Goal: Task Accomplishment & Management: Use online tool/utility

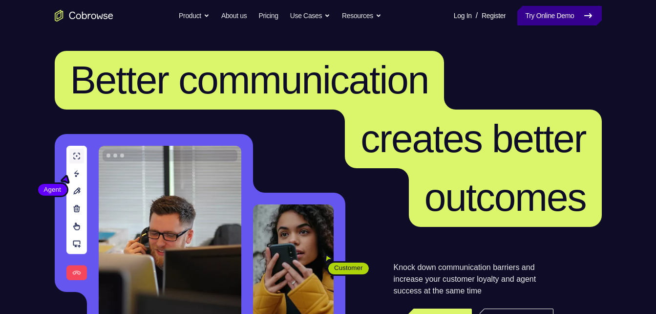
click at [563, 23] on link "Try Online Demo" at bounding box center [559, 16] width 84 height 20
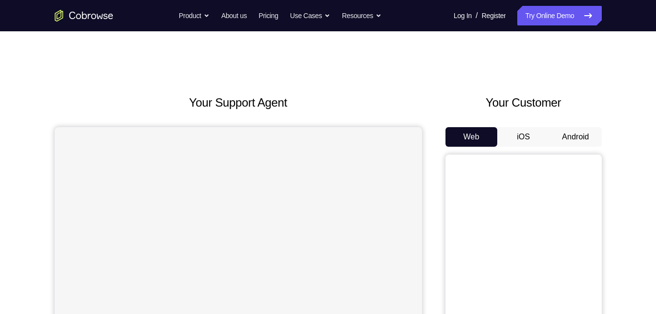
click at [588, 140] on button "Android" at bounding box center [576, 137] width 52 height 20
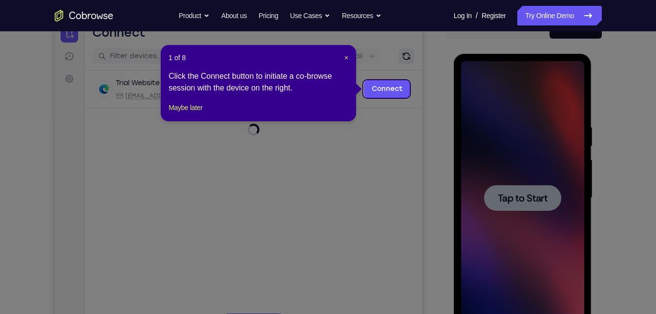
click at [401, 49] on button "Refresh" at bounding box center [406, 56] width 16 height 16
click at [395, 86] on link "Connect" at bounding box center [386, 89] width 46 height 18
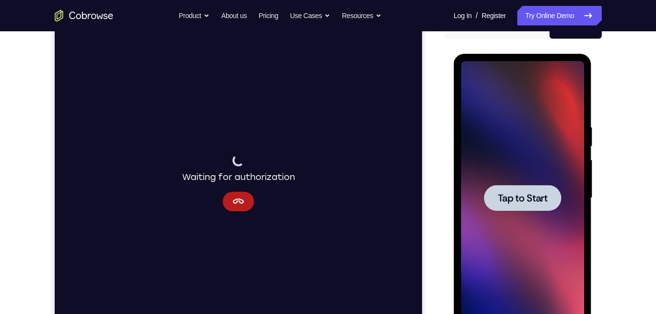
click at [529, 193] on span "Tap to Start" at bounding box center [523, 198] width 50 height 10
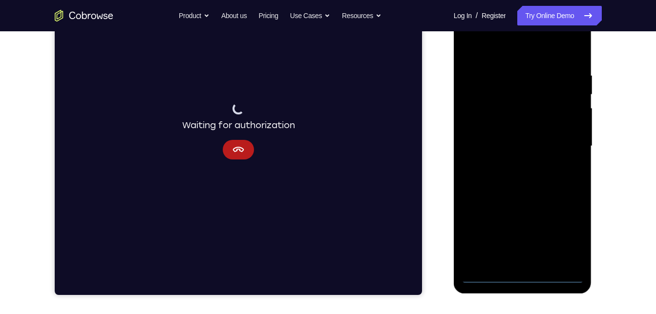
scroll to position [160, 0]
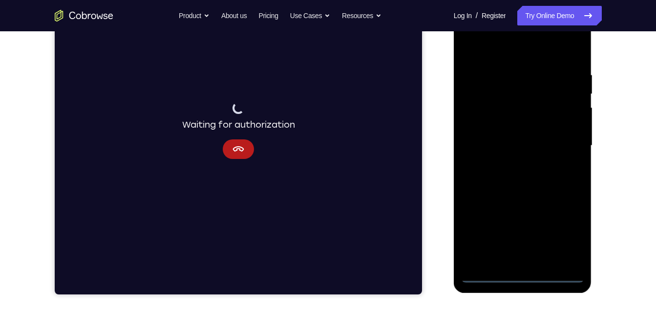
click at [521, 281] on div at bounding box center [522, 146] width 123 height 274
click at [566, 238] on div at bounding box center [522, 146] width 123 height 274
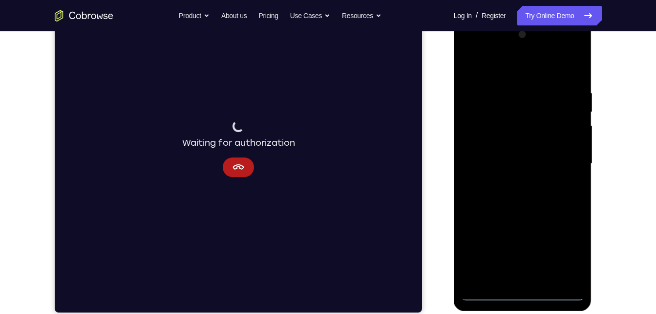
scroll to position [141, 0]
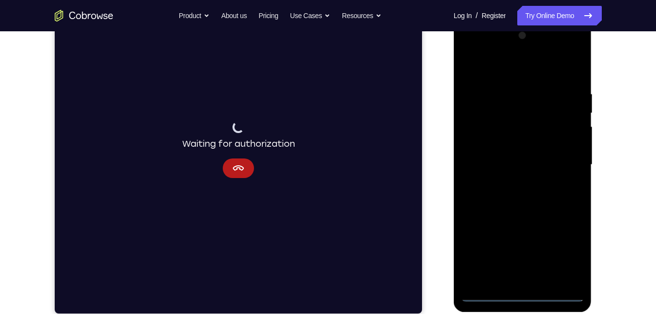
click at [520, 74] on div at bounding box center [522, 165] width 123 height 274
click at [562, 160] on div at bounding box center [522, 165] width 123 height 274
click at [513, 187] on div at bounding box center [522, 165] width 123 height 274
click at [523, 154] on div at bounding box center [522, 165] width 123 height 274
click at [526, 148] on div at bounding box center [522, 165] width 123 height 274
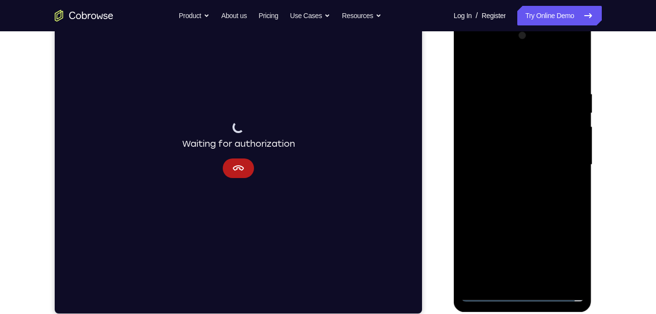
click at [577, 258] on div at bounding box center [522, 165] width 123 height 274
click at [527, 167] on div at bounding box center [522, 165] width 123 height 274
click at [522, 195] on div at bounding box center [522, 165] width 123 height 274
click at [536, 197] on div at bounding box center [522, 165] width 123 height 274
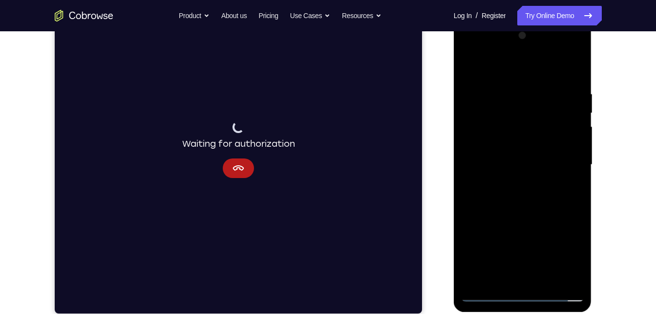
click at [536, 197] on div at bounding box center [522, 165] width 123 height 274
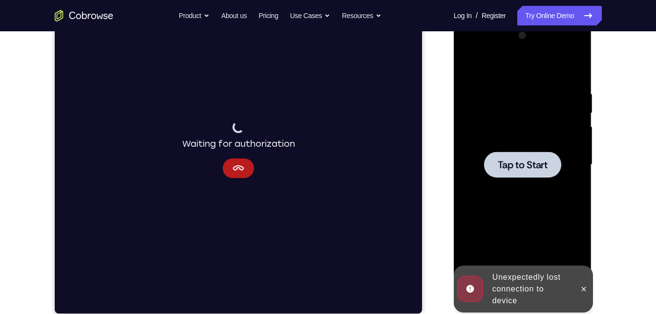
click at [509, 162] on span "Tap to Start" at bounding box center [523, 165] width 50 height 10
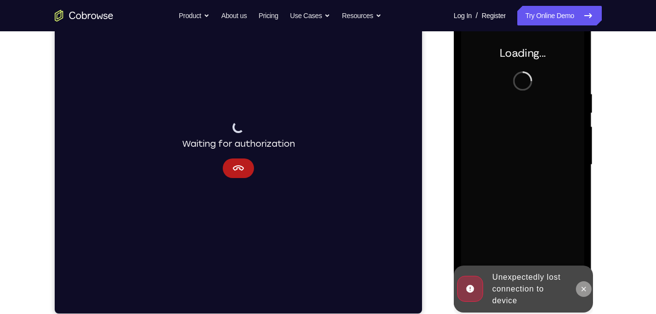
click at [579, 291] on button at bounding box center [584, 289] width 16 height 16
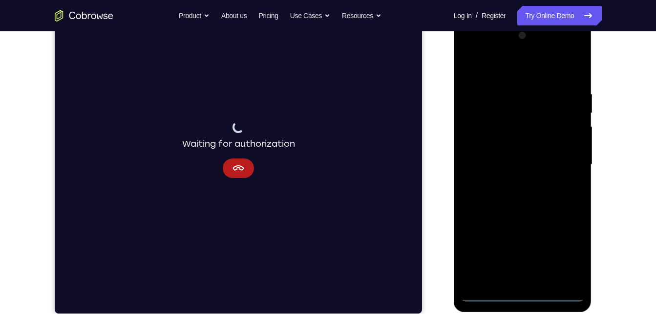
click at [522, 290] on div at bounding box center [522, 165] width 123 height 274
click at [241, 169] on icon "Cancel" at bounding box center [238, 168] width 12 height 12
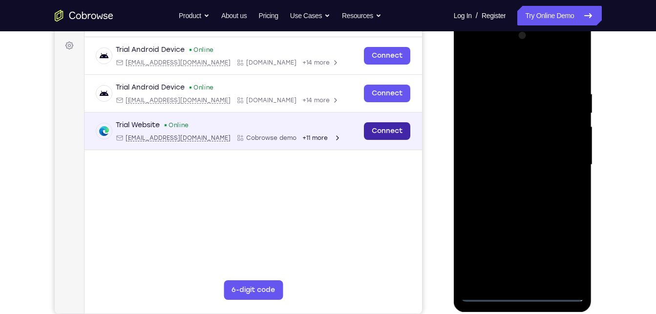
click at [374, 135] on link "Connect" at bounding box center [386, 131] width 46 height 18
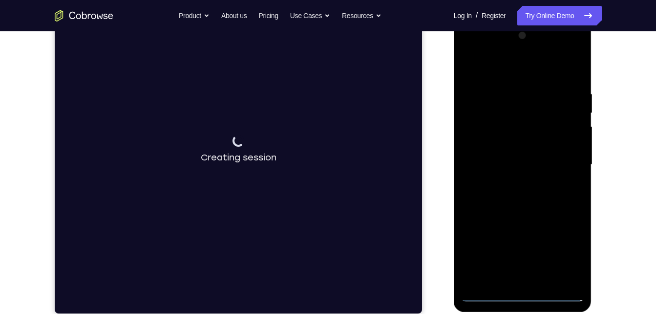
click at [523, 291] on div at bounding box center [522, 165] width 123 height 274
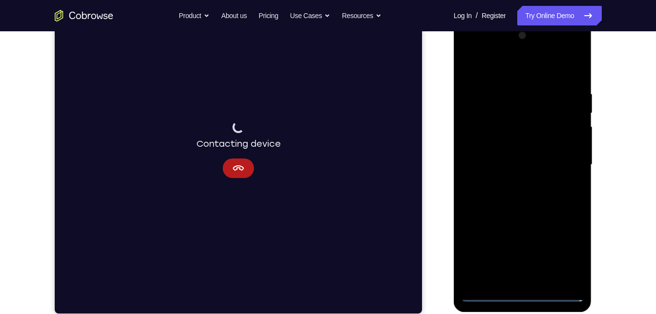
click at [570, 247] on div at bounding box center [522, 165] width 123 height 274
click at [543, 81] on div at bounding box center [522, 165] width 123 height 274
click at [515, 70] on div at bounding box center [522, 165] width 123 height 274
click at [564, 160] on div at bounding box center [522, 165] width 123 height 274
click at [511, 182] on div at bounding box center [522, 165] width 123 height 274
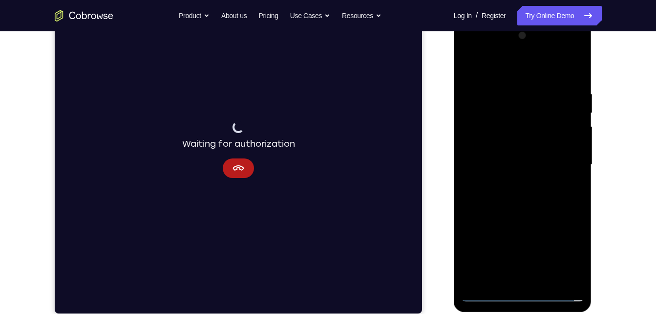
click at [506, 157] on div at bounding box center [522, 165] width 123 height 274
click at [510, 148] on div at bounding box center [522, 165] width 123 height 274
click at [512, 164] on div at bounding box center [522, 165] width 123 height 274
click at [505, 194] on div at bounding box center [522, 165] width 123 height 274
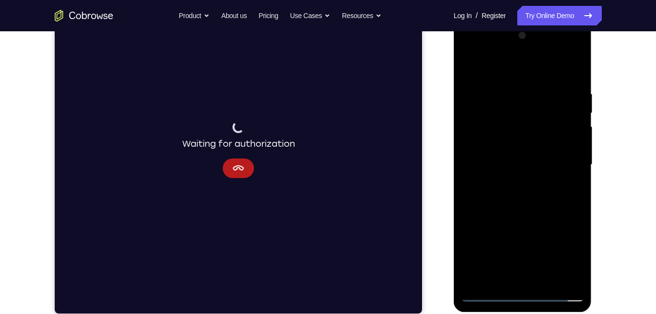
click at [503, 198] on div at bounding box center [522, 165] width 123 height 274
click at [511, 193] on div at bounding box center [522, 165] width 123 height 274
click at [522, 213] on div at bounding box center [522, 165] width 123 height 274
click at [548, 275] on div at bounding box center [522, 165] width 123 height 274
click at [507, 217] on div at bounding box center [522, 165] width 123 height 274
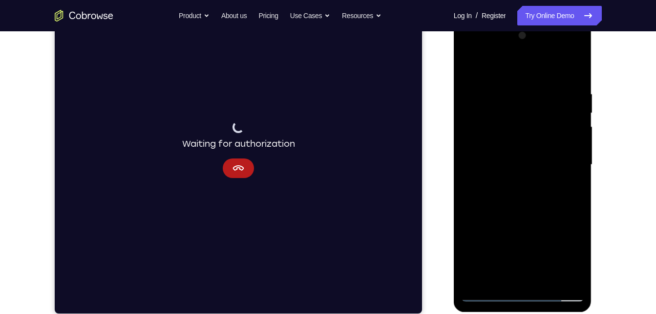
click at [517, 152] on div at bounding box center [522, 165] width 123 height 274
click at [469, 65] on div at bounding box center [522, 165] width 123 height 274
click at [544, 278] on div at bounding box center [522, 165] width 123 height 274
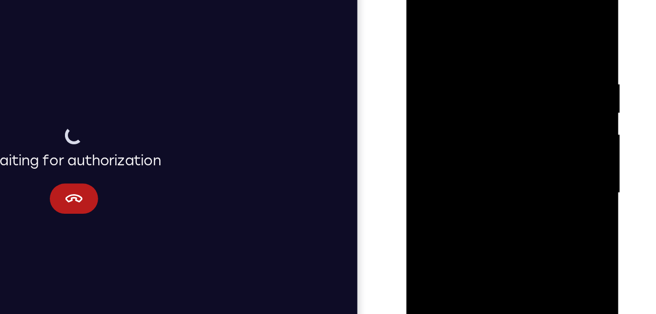
click at [426, 18] on div at bounding box center [475, 115] width 123 height 274
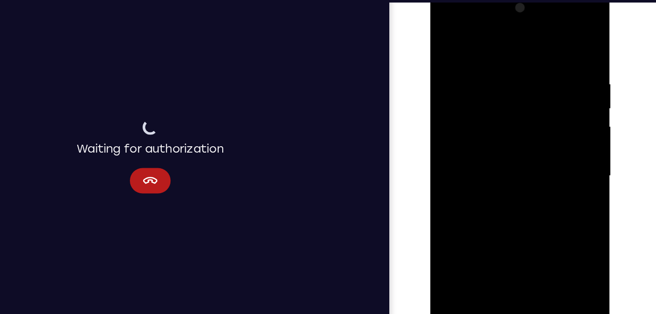
click at [555, 33] on div at bounding box center [499, 133] width 123 height 274
click at [446, 36] on div at bounding box center [499, 133] width 123 height 274
click at [492, 58] on div at bounding box center [499, 133] width 123 height 274
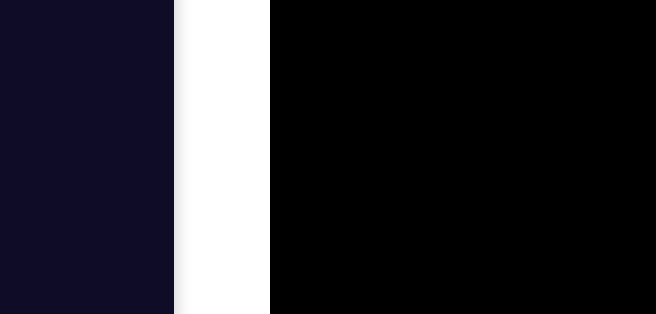
click at [372, 0] on div at bounding box center [338, 16] width 123 height 274
click at [303, 0] on div at bounding box center [338, 16] width 123 height 274
click at [311, 0] on div at bounding box center [338, 16] width 123 height 274
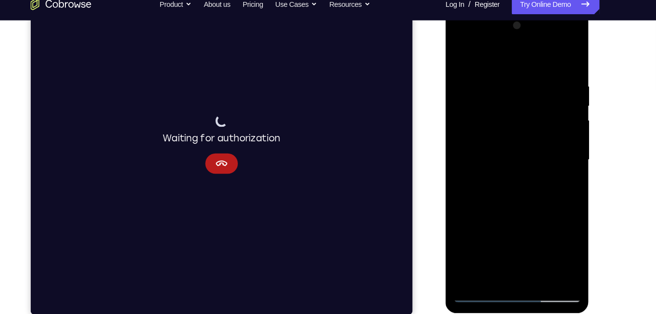
scroll to position [140, 0]
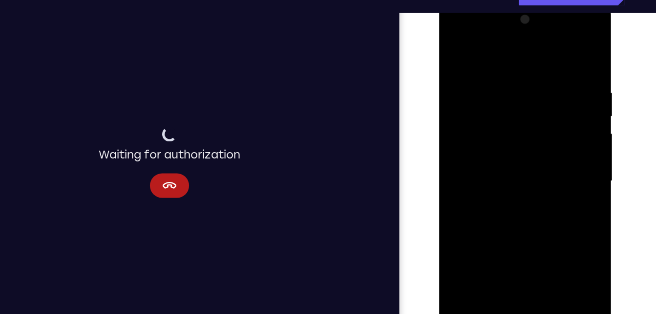
click at [453, 45] on div at bounding box center [507, 145] width 123 height 274
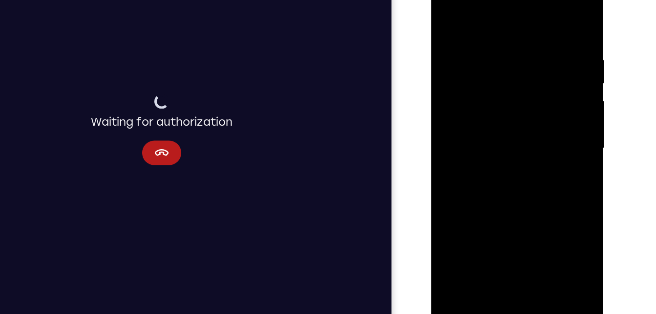
click at [539, 224] on div at bounding box center [499, 113] width 123 height 274
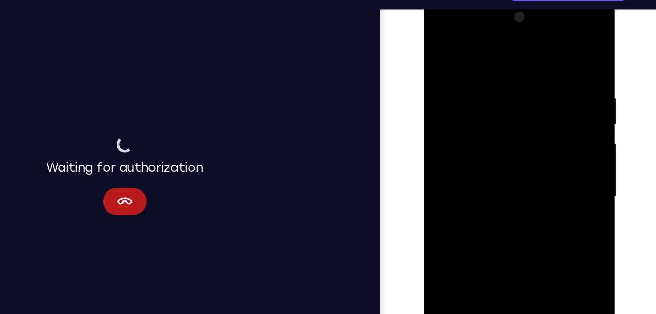
drag, startPoint x: 545, startPoint y: 116, endPoint x: 524, endPoint y: 85, distance: 37.3
click at [524, 85] on div at bounding box center [492, 140] width 123 height 274
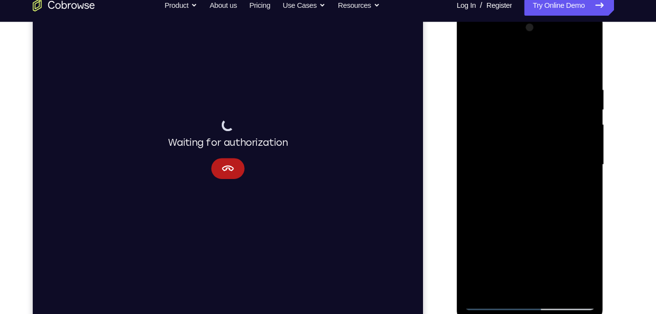
click at [576, 63] on div at bounding box center [525, 156] width 123 height 274
click at [578, 144] on div at bounding box center [525, 156] width 123 height 274
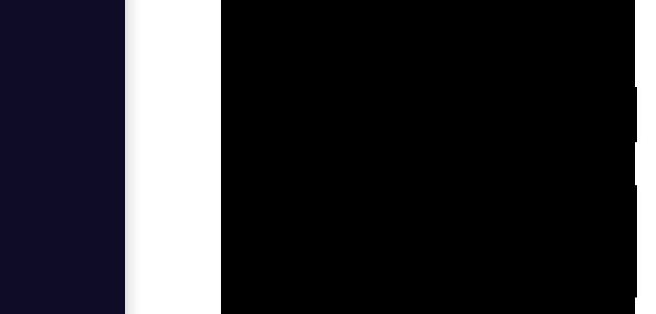
click at [306, 0] on div at bounding box center [289, 9] width 123 height 274
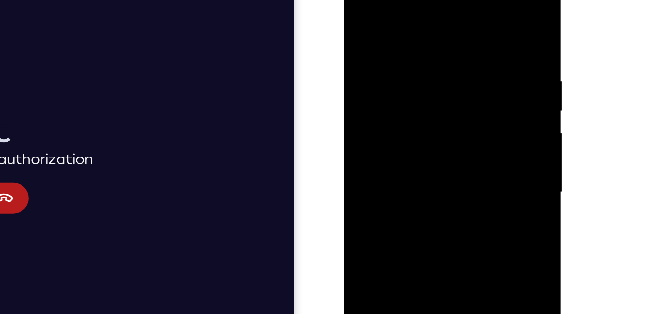
drag, startPoint x: 468, startPoint y: 81, endPoint x: 382, endPoint y: 93, distance: 87.3
click at [382, 93] on div at bounding box center [412, 110] width 123 height 274
click at [462, 17] on div at bounding box center [412, 110] width 123 height 274
drag, startPoint x: 455, startPoint y: 37, endPoint x: 397, endPoint y: 31, distance: 58.9
click at [397, 31] on div at bounding box center [412, 110] width 123 height 274
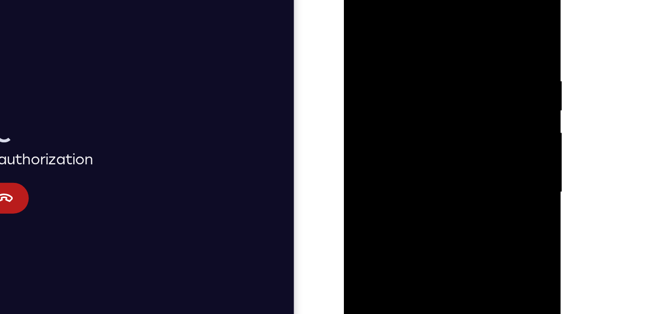
drag, startPoint x: 435, startPoint y: 31, endPoint x: 380, endPoint y: 32, distance: 55.2
click at [380, 32] on div at bounding box center [412, 110] width 123 height 274
drag, startPoint x: 443, startPoint y: 35, endPoint x: 371, endPoint y: 27, distance: 72.2
click at [371, 27] on div at bounding box center [412, 110] width 123 height 274
drag, startPoint x: 449, startPoint y: 43, endPoint x: 355, endPoint y: 32, distance: 94.5
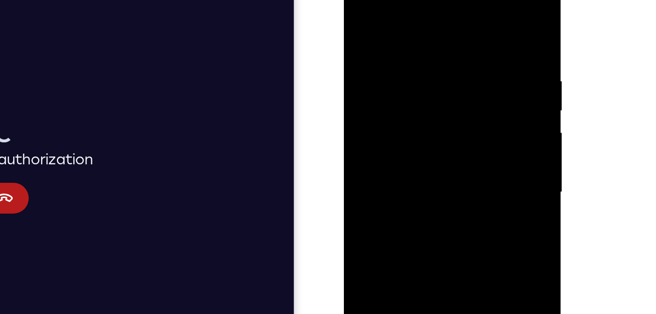
click at [355, 32] on div at bounding box center [412, 110] width 123 height 274
click at [410, 37] on div at bounding box center [412, 110] width 123 height 274
click at [372, 35] on div at bounding box center [412, 110] width 123 height 274
drag, startPoint x: 440, startPoint y: 71, endPoint x: 292, endPoint y: 112, distance: 154.1
click at [344, 112] on html "Online web based iOS Simulators and Android Emulators. Run iPhone, iPad, Mobile…" at bounding box center [413, 111] width 139 height 293
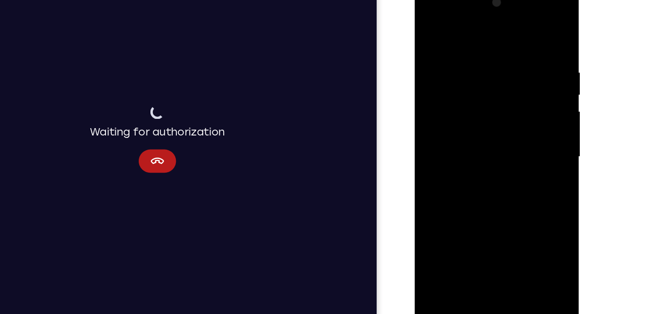
click at [516, 243] on div at bounding box center [483, 129] width 123 height 274
click at [438, 33] on div at bounding box center [483, 129] width 123 height 274
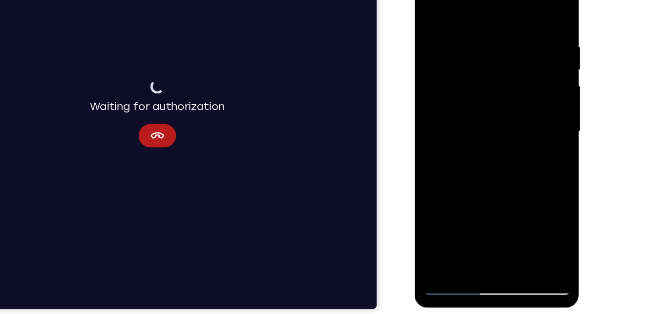
scroll to position [145, 0]
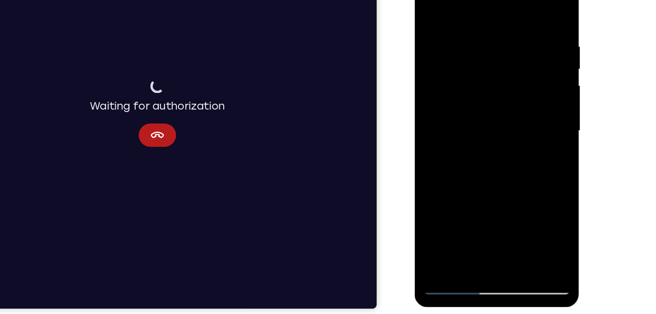
click at [448, 178] on div at bounding box center [483, 103] width 123 height 274
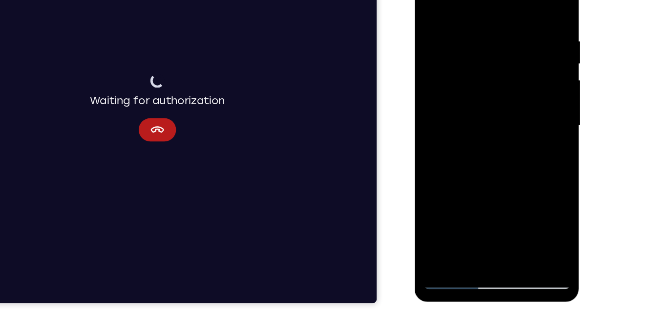
scroll to position [148, 0]
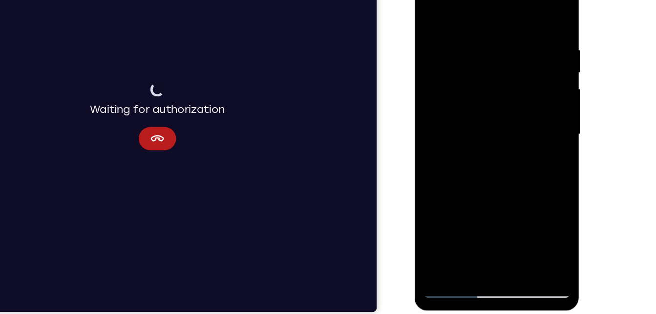
drag, startPoint x: 447, startPoint y: 124, endPoint x: 443, endPoint y: 91, distance: 32.5
click at [443, 91] on div at bounding box center [483, 107] width 123 height 274
drag, startPoint x: 454, startPoint y: 162, endPoint x: 435, endPoint y: 105, distance: 60.1
click at [435, 105] on div at bounding box center [483, 107] width 123 height 274
click at [430, 151] on div at bounding box center [483, 107] width 123 height 274
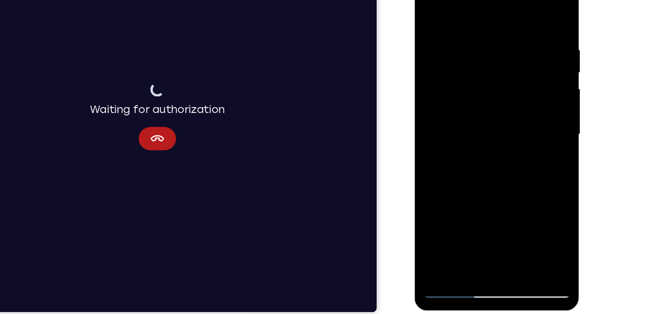
click at [442, 148] on div at bounding box center [483, 107] width 123 height 274
click at [464, 189] on div at bounding box center [483, 107] width 123 height 274
click at [459, 217] on div at bounding box center [483, 107] width 123 height 274
click at [509, 175] on div at bounding box center [483, 107] width 123 height 274
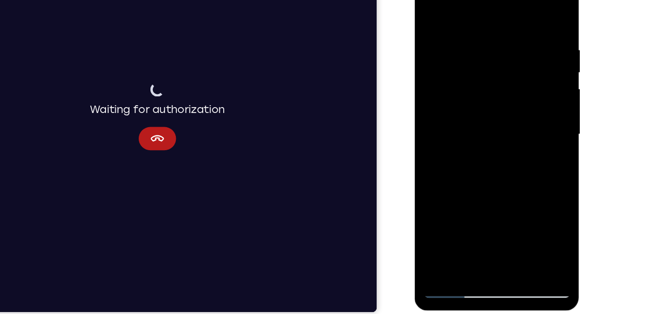
click at [532, 94] on div at bounding box center [483, 107] width 123 height 274
click at [507, 134] on div at bounding box center [483, 107] width 123 height 274
click at [431, 6] on div at bounding box center [483, 107] width 123 height 274
drag, startPoint x: 483, startPoint y: 42, endPoint x: 478, endPoint y: 277, distance: 235.5
click at [478, 256] on html "Online web based iOS Simulators and Android Emulators. Run iPhone, iPad, Mobile…" at bounding box center [484, 108] width 139 height 293
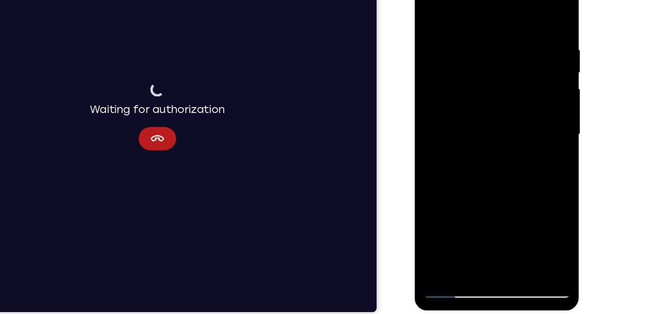
drag, startPoint x: 487, startPoint y: 62, endPoint x: 481, endPoint y: 277, distance: 215.1
click at [481, 256] on html "Online web based iOS Simulators and Android Emulators. Run iPhone, iPad, Mobile…" at bounding box center [484, 108] width 139 height 293
drag, startPoint x: 487, startPoint y: 38, endPoint x: 468, endPoint y: 184, distance: 146.9
click at [468, 184] on div at bounding box center [483, 107] width 123 height 274
click at [495, 29] on div at bounding box center [483, 107] width 123 height 274
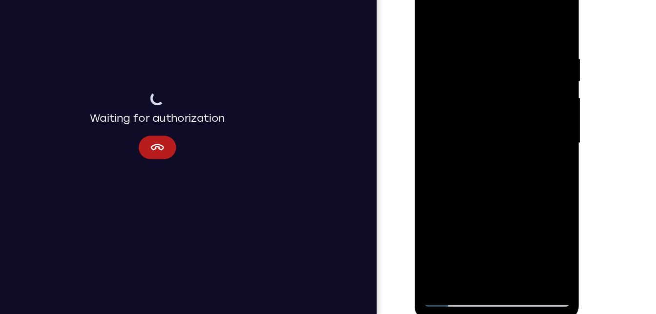
click at [533, 22] on div at bounding box center [483, 116] width 123 height 274
click at [525, 48] on div at bounding box center [483, 116] width 123 height 274
click at [532, 20] on div at bounding box center [483, 116] width 123 height 274
drag, startPoint x: 498, startPoint y: 41, endPoint x: 440, endPoint y: 64, distance: 62.4
click at [440, 64] on div at bounding box center [483, 116] width 123 height 274
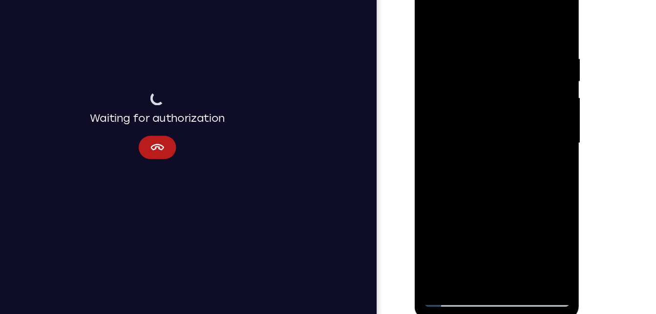
drag, startPoint x: 509, startPoint y: 80, endPoint x: 513, endPoint y: 259, distance: 179.4
click at [513, 259] on div at bounding box center [484, 116] width 138 height 291
drag, startPoint x: 489, startPoint y: 84, endPoint x: 464, endPoint y: 256, distance: 173.8
click at [464, 256] on div at bounding box center [484, 116] width 138 height 291
click at [525, 37] on div at bounding box center [483, 116] width 123 height 274
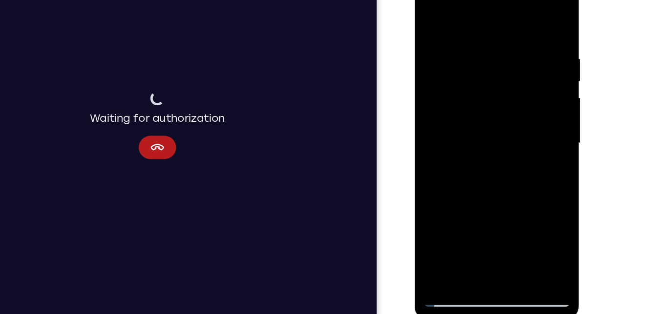
click at [533, 22] on div at bounding box center [483, 116] width 123 height 274
drag, startPoint x: 498, startPoint y: 117, endPoint x: 486, endPoint y: 278, distance: 161.7
click at [486, 264] on html "Online web based iOS Simulators and Android Emulators. Run iPhone, iPad, Mobile…" at bounding box center [484, 117] width 139 height 293
click at [500, 229] on div at bounding box center [483, 116] width 123 height 274
click at [433, 17] on div at bounding box center [483, 116] width 123 height 274
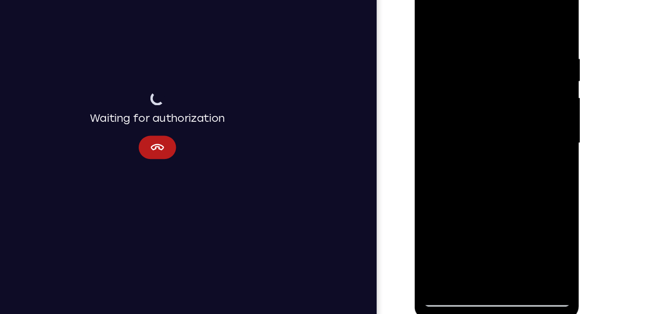
click at [508, 232] on div at bounding box center [483, 116] width 123 height 274
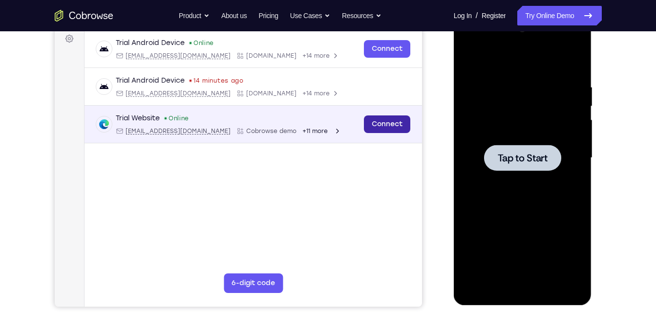
click at [380, 121] on link "Connect" at bounding box center [386, 124] width 46 height 18
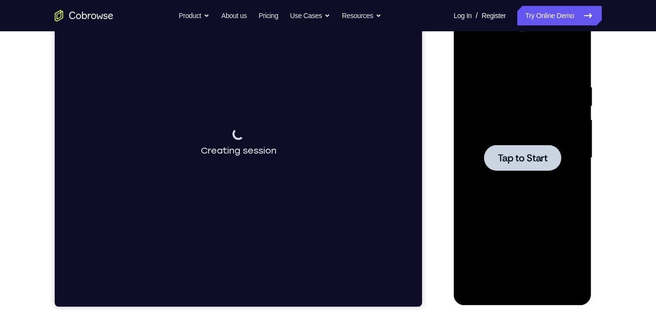
click at [558, 171] on div at bounding box center [522, 158] width 123 height 274
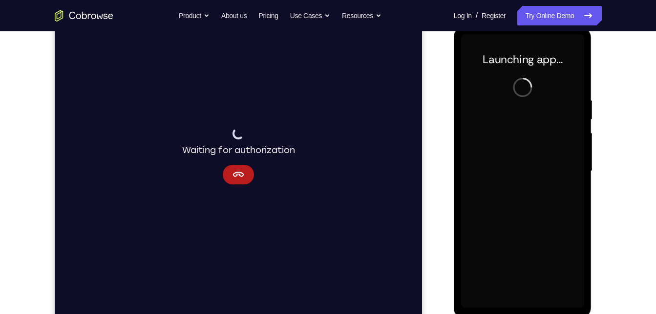
scroll to position [138, 0]
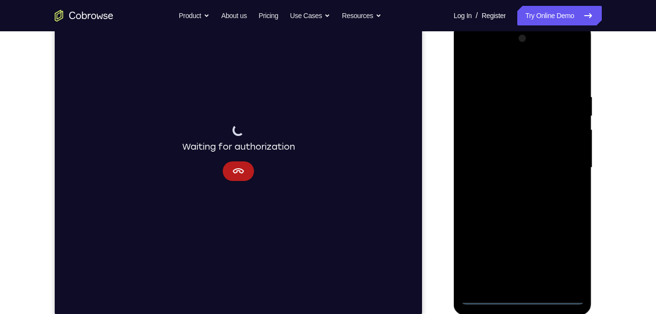
click at [516, 298] on div at bounding box center [522, 168] width 123 height 274
click at [563, 262] on div at bounding box center [522, 168] width 123 height 274
click at [566, 256] on div at bounding box center [522, 168] width 123 height 274
click at [531, 76] on div at bounding box center [522, 168] width 123 height 274
click at [557, 165] on div at bounding box center [522, 168] width 123 height 274
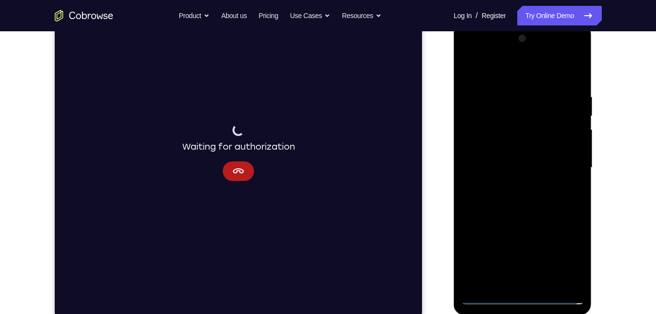
click at [511, 184] on div at bounding box center [522, 168] width 123 height 274
click at [523, 157] on div at bounding box center [522, 168] width 123 height 274
click at [526, 150] on div at bounding box center [522, 168] width 123 height 274
click at [573, 148] on div at bounding box center [522, 168] width 123 height 274
click at [490, 151] on div at bounding box center [522, 168] width 123 height 274
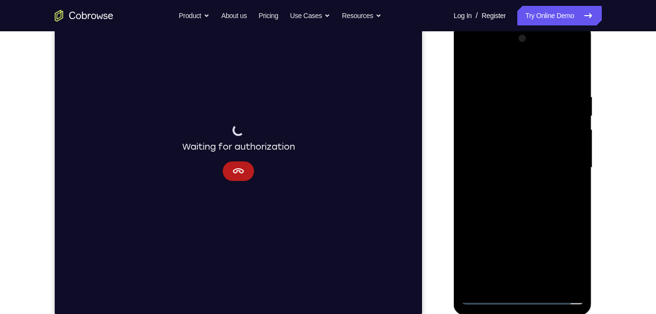
click at [578, 265] on div at bounding box center [522, 168] width 123 height 274
click at [528, 171] on div at bounding box center [522, 168] width 123 height 274
click at [533, 200] on div at bounding box center [522, 168] width 123 height 274
click at [526, 195] on div at bounding box center [522, 168] width 123 height 274
click at [534, 197] on div at bounding box center [522, 168] width 123 height 274
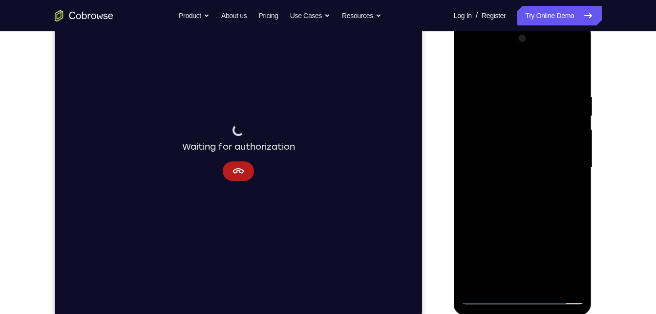
click at [541, 212] on div at bounding box center [522, 168] width 123 height 274
click at [544, 285] on div at bounding box center [522, 168] width 123 height 274
click at [546, 282] on div at bounding box center [522, 168] width 123 height 274
click at [543, 282] on div at bounding box center [522, 168] width 123 height 274
click at [546, 279] on div at bounding box center [522, 168] width 123 height 274
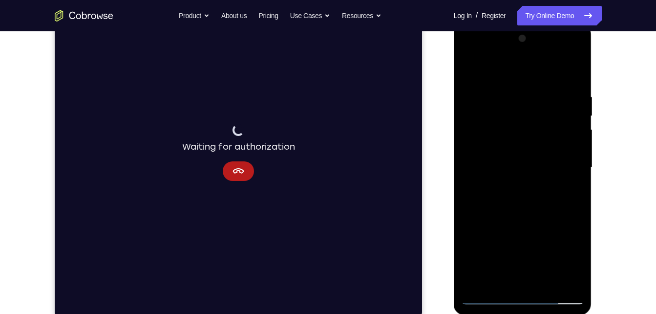
click at [518, 216] on div at bounding box center [522, 168] width 123 height 274
click at [513, 219] on div at bounding box center [522, 168] width 123 height 274
click at [508, 175] on div at bounding box center [522, 168] width 123 height 274
click at [507, 278] on div at bounding box center [522, 168] width 123 height 274
click at [539, 212] on div at bounding box center [522, 168] width 123 height 274
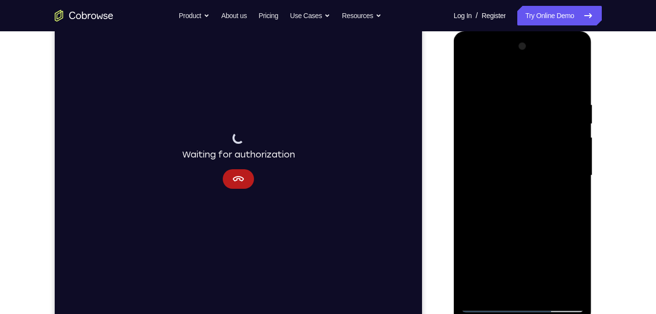
scroll to position [130, 0]
click at [524, 108] on div at bounding box center [522, 176] width 123 height 274
click at [514, 281] on div at bounding box center [522, 173] width 123 height 274
click at [488, 284] on div at bounding box center [522, 173] width 123 height 274
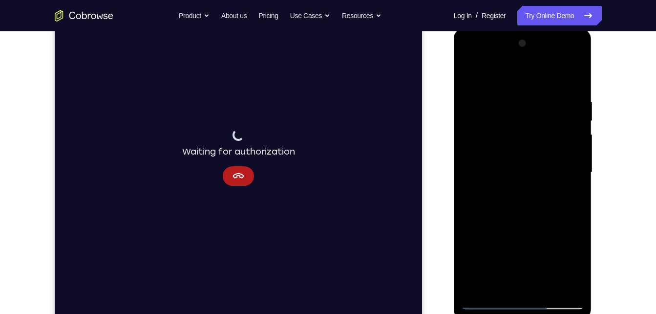
click at [536, 286] on div at bounding box center [522, 173] width 123 height 274
drag, startPoint x: 521, startPoint y: 248, endPoint x: 510, endPoint y: 34, distance: 214.3
click at [510, 34] on div at bounding box center [523, 173] width 138 height 291
drag, startPoint x: 498, startPoint y: 231, endPoint x: 483, endPoint y: 110, distance: 122.2
click at [483, 110] on div at bounding box center [522, 173] width 123 height 274
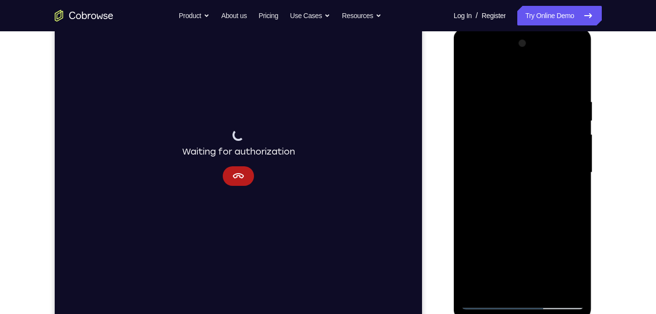
drag, startPoint x: 510, startPoint y: 239, endPoint x: 499, endPoint y: 136, distance: 103.7
click at [499, 136] on div at bounding box center [522, 173] width 123 height 274
click at [487, 214] on div at bounding box center [522, 173] width 123 height 274
click at [513, 161] on div at bounding box center [522, 173] width 123 height 274
click at [559, 289] on div at bounding box center [522, 173] width 123 height 274
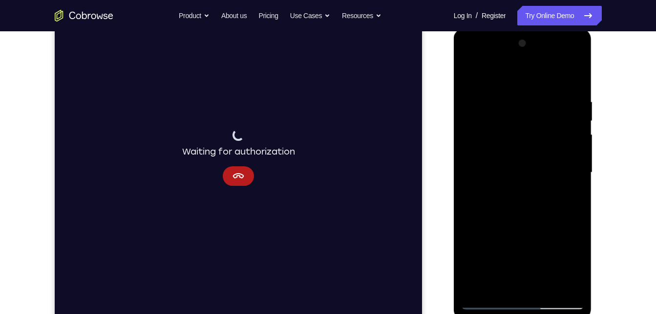
click at [563, 281] on div at bounding box center [522, 173] width 123 height 274
click at [489, 302] on div at bounding box center [522, 173] width 123 height 274
click at [470, 58] on div at bounding box center [522, 173] width 123 height 274
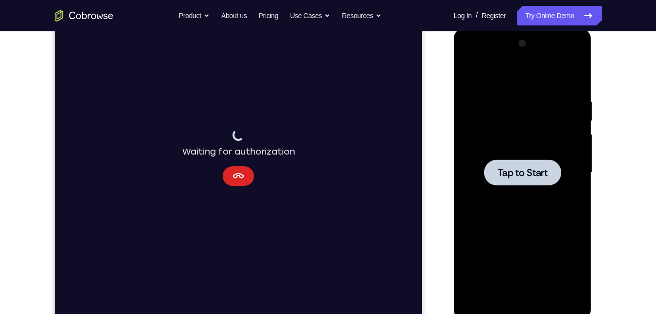
click at [240, 175] on icon "Cancel" at bounding box center [238, 176] width 12 height 12
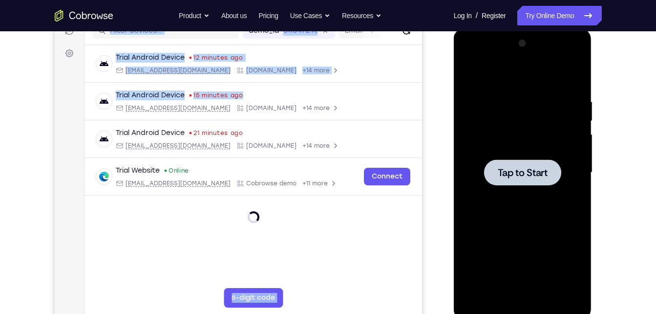
scroll to position [0, 0]
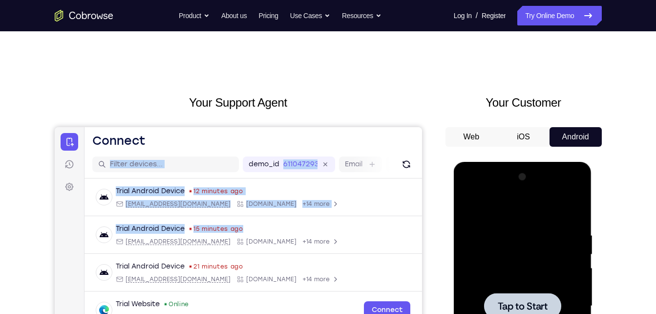
drag, startPoint x: 414, startPoint y: 156, endPoint x: 423, endPoint y: -24, distance: 180.0
click at [422, 127] on html "Skip to main content Connect Sessions Settings Open main menu Connect demo_id 6…" at bounding box center [237, 290] width 367 height 327
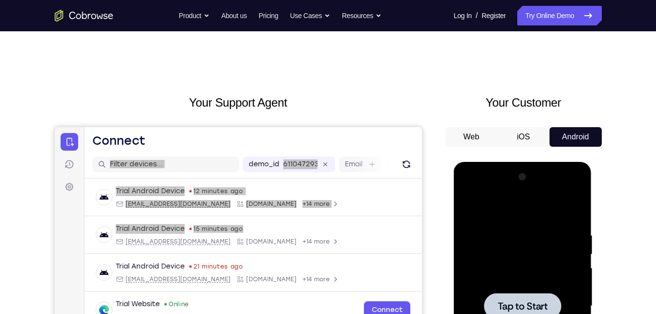
drag, startPoint x: 368, startPoint y: -151, endPoint x: 365, endPoint y: 48, distance: 198.9
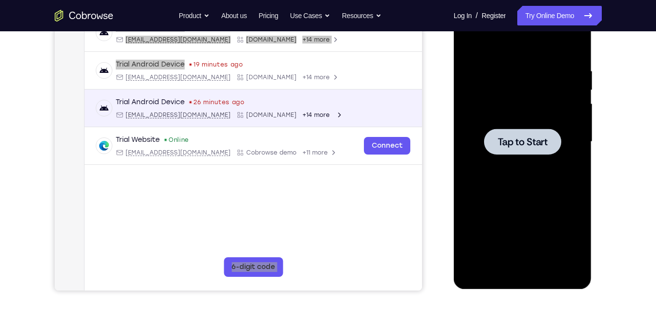
scroll to position [165, 0]
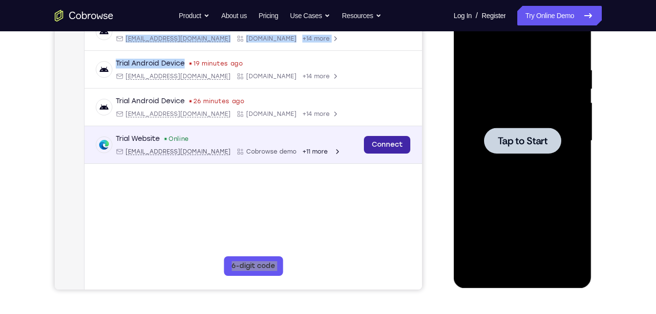
click at [377, 148] on link "Connect" at bounding box center [386, 145] width 46 height 18
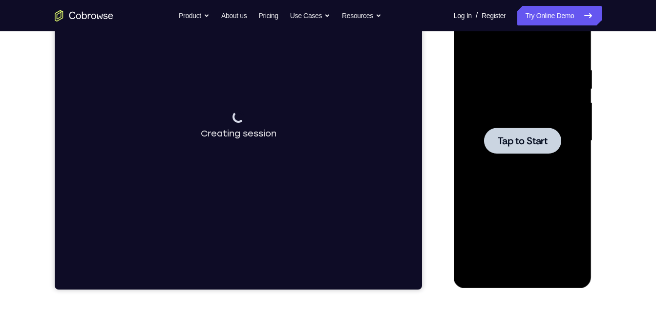
click at [514, 149] on div at bounding box center [522, 141] width 77 height 26
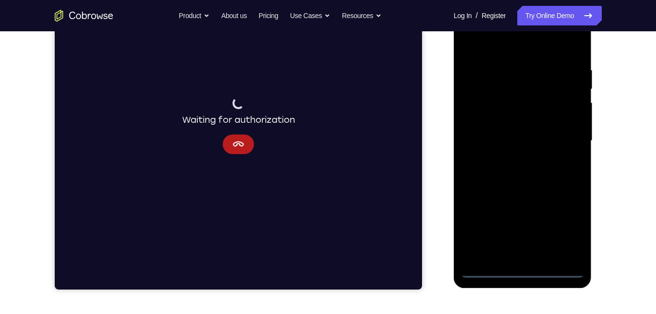
click at [520, 268] on div at bounding box center [522, 141] width 123 height 274
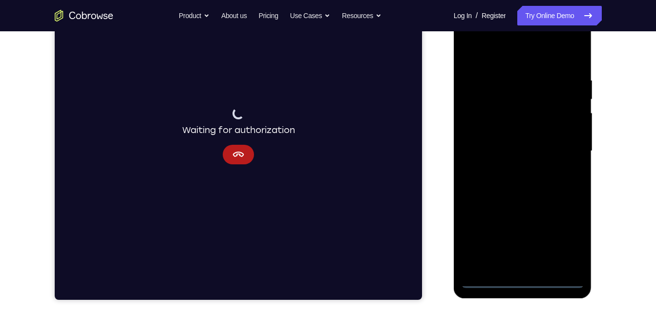
click at [571, 236] on div at bounding box center [522, 151] width 123 height 274
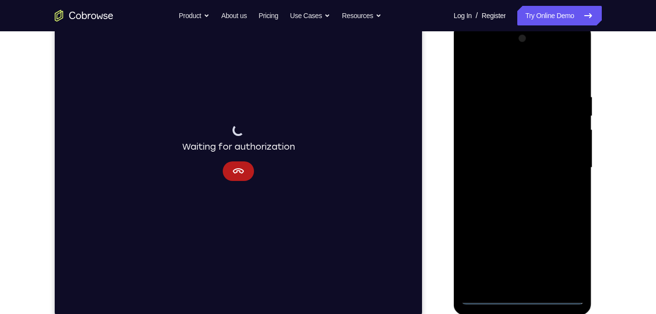
scroll to position [138, 0]
click at [492, 80] on div at bounding box center [522, 168] width 123 height 274
click at [568, 166] on div at bounding box center [522, 168] width 123 height 274
click at [513, 189] on div at bounding box center [522, 168] width 123 height 274
click at [475, 157] on div at bounding box center [522, 168] width 123 height 274
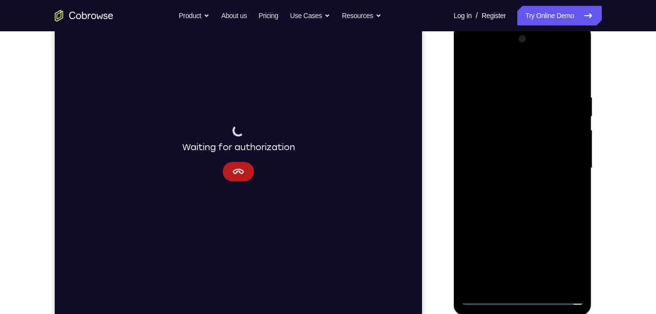
click at [481, 149] on div at bounding box center [522, 168] width 123 height 274
click at [505, 169] on div at bounding box center [522, 168] width 123 height 274
click at [577, 85] on div at bounding box center [522, 168] width 123 height 274
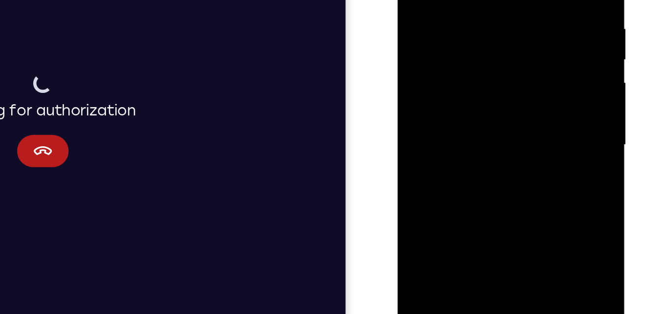
click at [522, 79] on div at bounding box center [466, 52] width 123 height 274
click at [522, 77] on div at bounding box center [466, 52] width 123 height 274
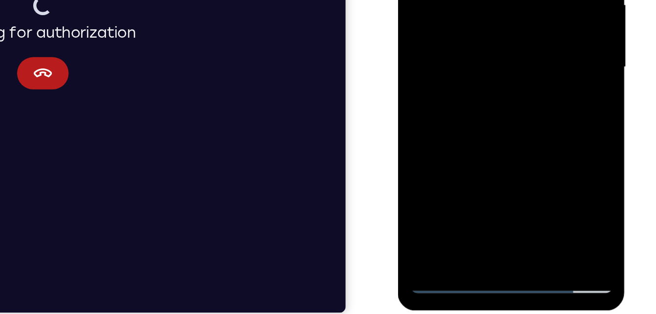
scroll to position [142, 0]
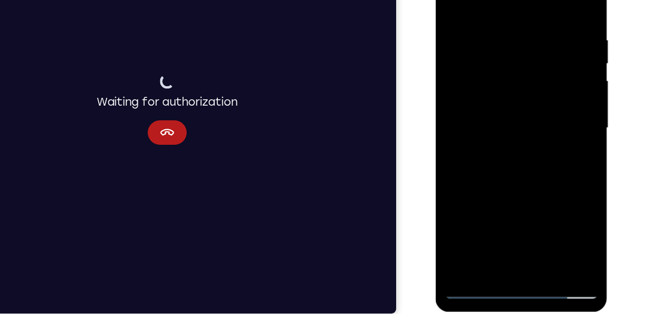
scroll to position [139, 0]
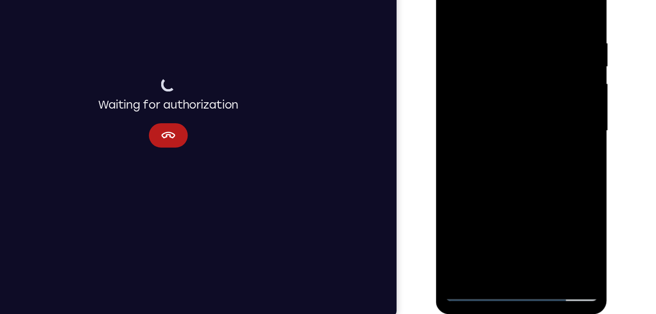
click at [483, 147] on div at bounding box center [504, 96] width 123 height 274
click at [493, 95] on div at bounding box center [504, 96] width 123 height 274
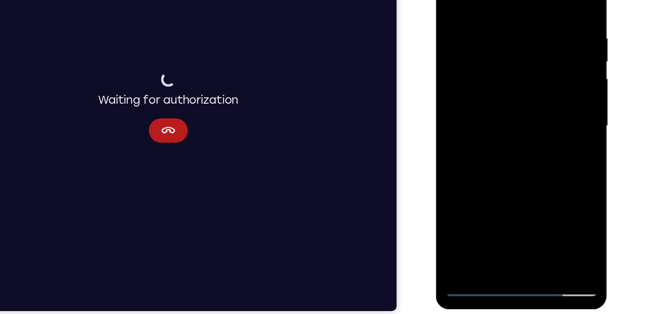
scroll to position [144, 0]
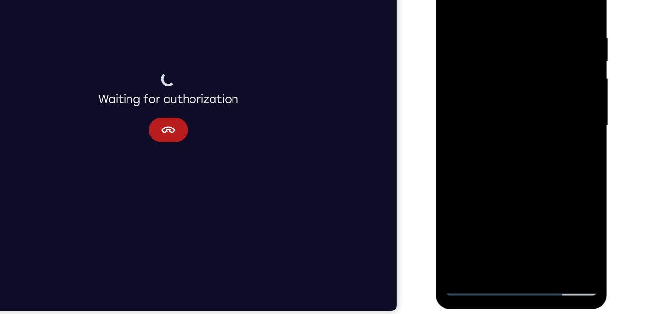
click at [486, 199] on div at bounding box center [504, 91] width 123 height 274
click at [485, 201] on div at bounding box center [504, 91] width 123 height 274
click at [514, 136] on div at bounding box center [504, 91] width 123 height 274
click at [456, 205] on div at bounding box center [504, 91] width 123 height 274
click at [518, 133] on div at bounding box center [504, 91] width 123 height 274
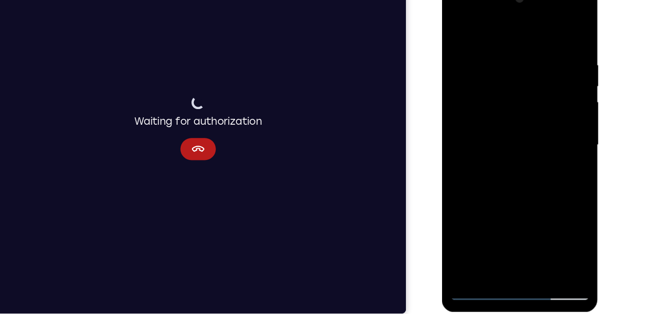
scroll to position [141, 0]
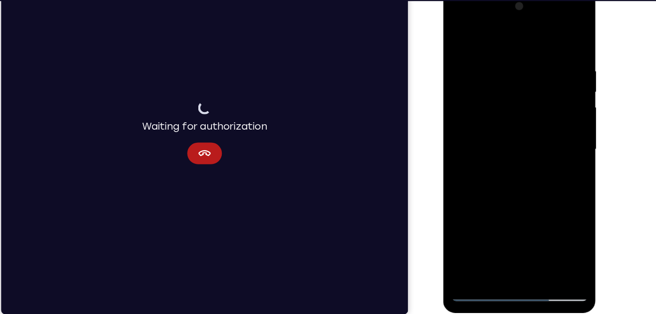
click at [522, 173] on div at bounding box center [511, 134] width 123 height 274
click at [488, 71] on div at bounding box center [511, 134] width 123 height 274
click at [459, 21] on div at bounding box center [511, 134] width 123 height 274
click at [483, 69] on div at bounding box center [511, 134] width 123 height 274
click at [508, 247] on div at bounding box center [511, 134] width 123 height 274
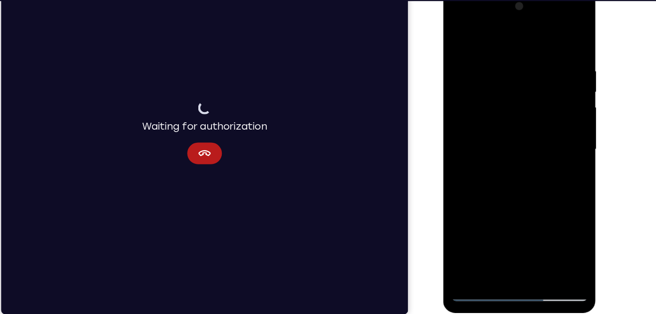
drag, startPoint x: 512, startPoint y: 152, endPoint x: 476, endPoint y: -34, distance: 189.1
click at [476, 0] on html "Online web based iOS Simulators and Android Emulators. Run iPhone, iPad, Mobile…" at bounding box center [512, 136] width 139 height 293
drag, startPoint x: 482, startPoint y: 93, endPoint x: 478, endPoint y: 251, distance: 157.9
click at [478, 251] on div at bounding box center [511, 134] width 123 height 274
drag, startPoint x: 490, startPoint y: 125, endPoint x: 493, endPoint y: 225, distance: 100.2
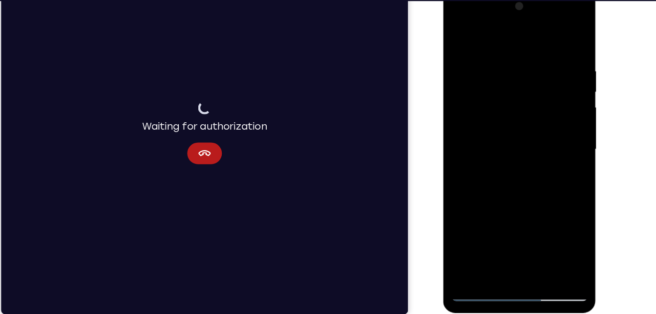
click at [493, 225] on div at bounding box center [511, 134] width 123 height 274
drag, startPoint x: 506, startPoint y: 54, endPoint x: 513, endPoint y: 234, distance: 180.0
click at [513, 234] on div at bounding box center [511, 134] width 123 height 274
click at [188, 129] on icon "Cancel" at bounding box center [184, 134] width 12 height 12
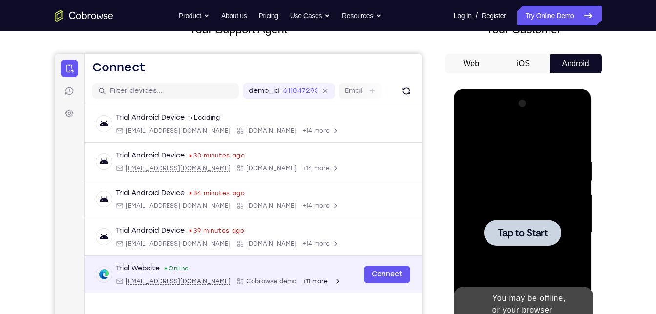
scroll to position [79, 0]
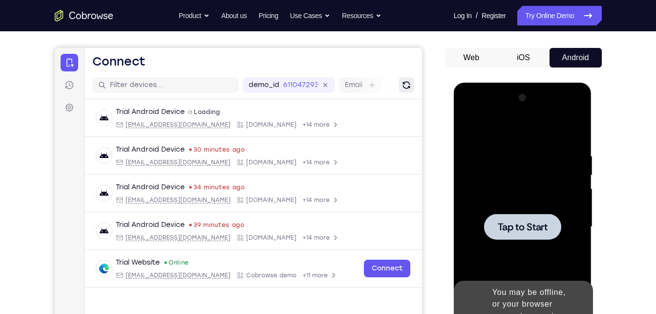
click at [407, 81] on icon "Refresh" at bounding box center [406, 85] width 10 height 10
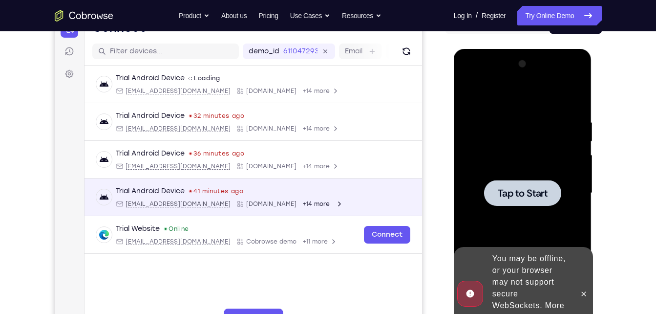
scroll to position [113, 0]
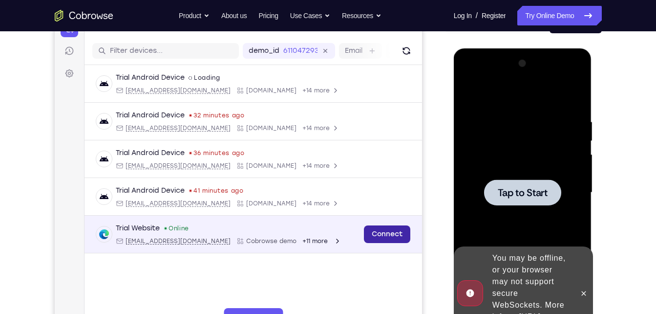
click at [385, 232] on link "Connect" at bounding box center [386, 234] width 46 height 18
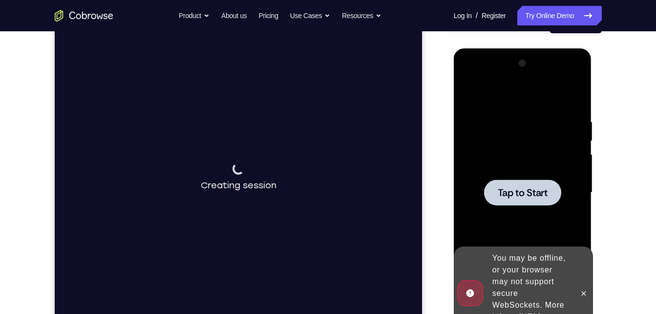
drag, startPoint x: 500, startPoint y: 212, endPoint x: 542, endPoint y: 249, distance: 56.1
click at [500, 212] on div at bounding box center [522, 193] width 123 height 274
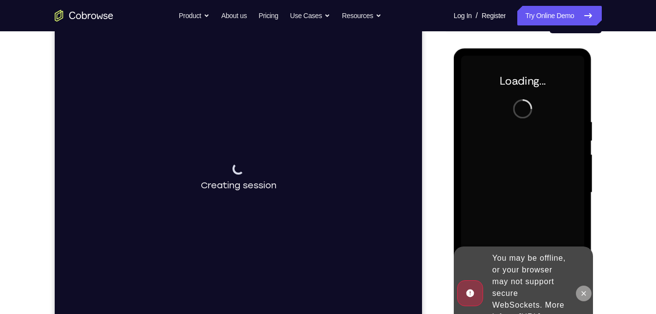
click at [585, 289] on icon at bounding box center [584, 293] width 8 height 8
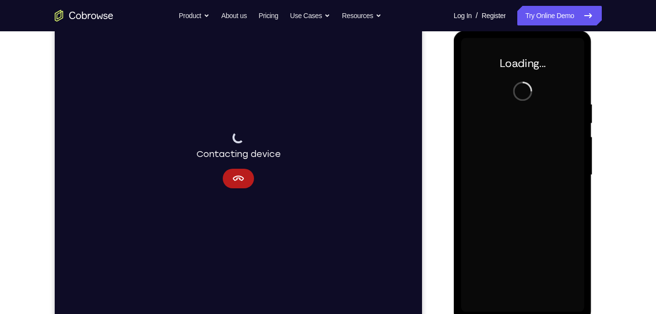
scroll to position [131, 0]
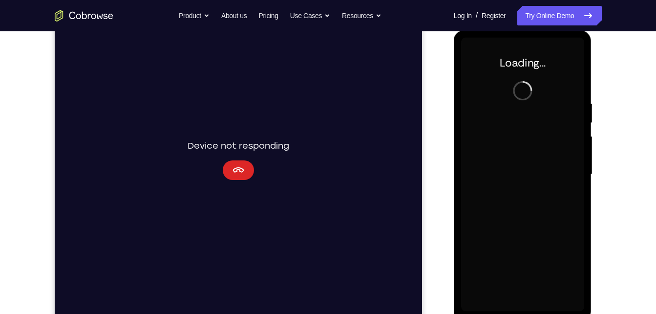
click at [245, 168] on button "Cancel" at bounding box center [237, 170] width 31 height 20
